Goal: Task Accomplishment & Management: Manage account settings

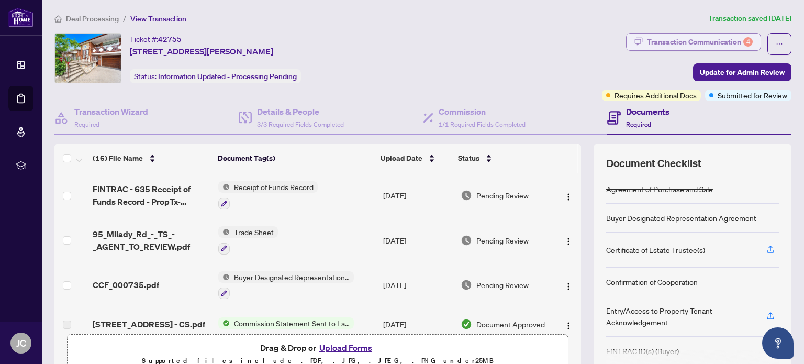
click at [663, 42] on div "Transaction Communication 4" at bounding box center [700, 41] width 106 height 17
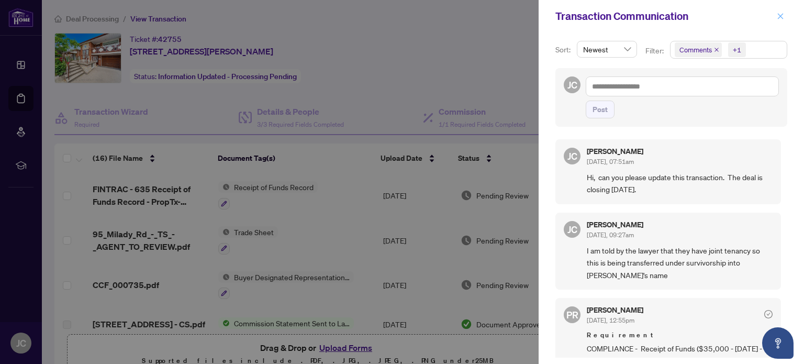
click at [777, 15] on icon "close" at bounding box center [779, 16] width 7 height 7
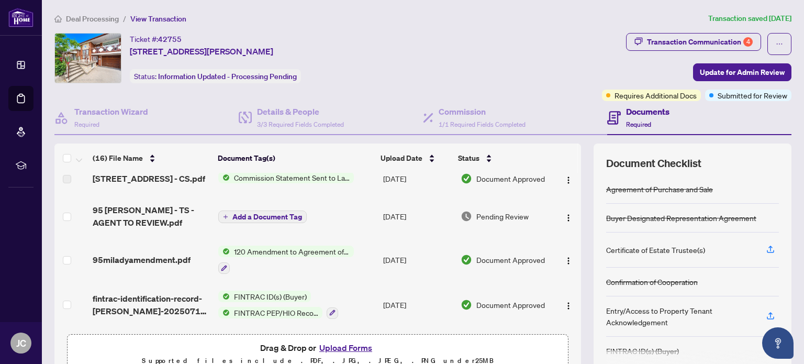
scroll to position [161, 0]
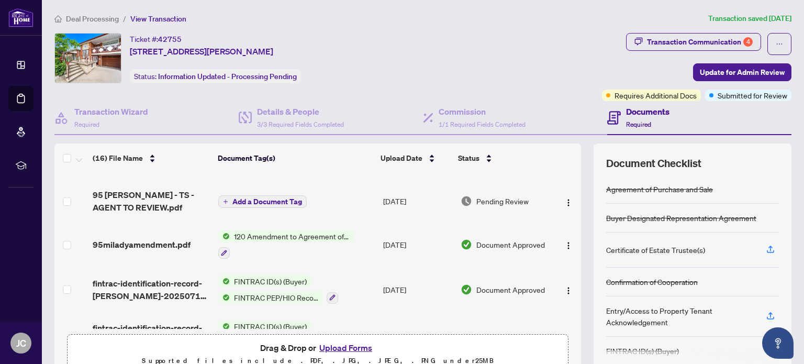
click at [306, 230] on span "120 Amendment to Agreement of Purchase and Sale" at bounding box center [292, 236] width 124 height 12
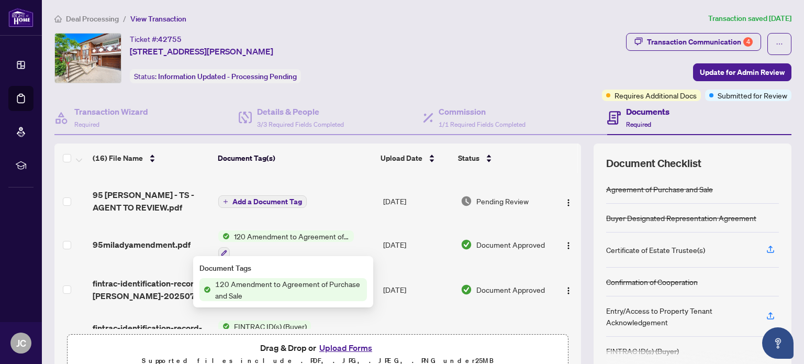
click at [303, 288] on span "120 Amendment to Agreement of Purchase and Sale" at bounding box center [289, 289] width 156 height 23
